Goal: Browse casually: Explore the website without a specific task or goal

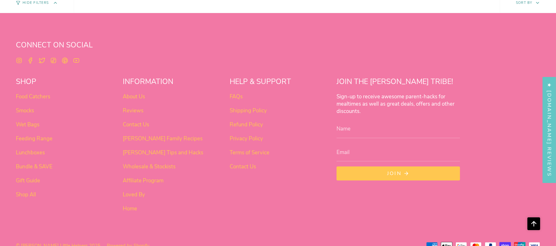
scroll to position [531, 0]
